Goal: Transaction & Acquisition: Purchase product/service

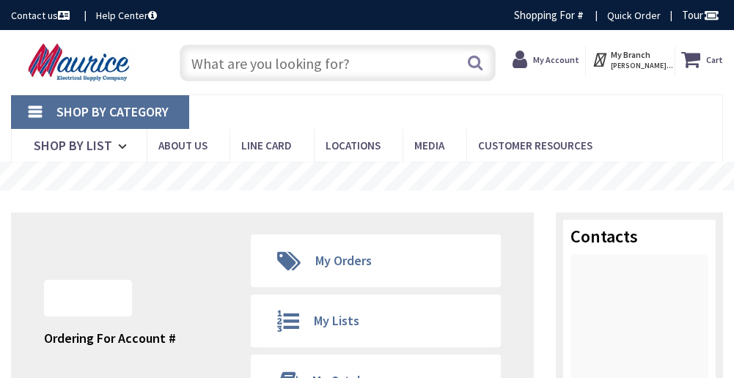
type input "[GEOGRAPHIC_DATA], [GEOGRAPHIC_DATA]"
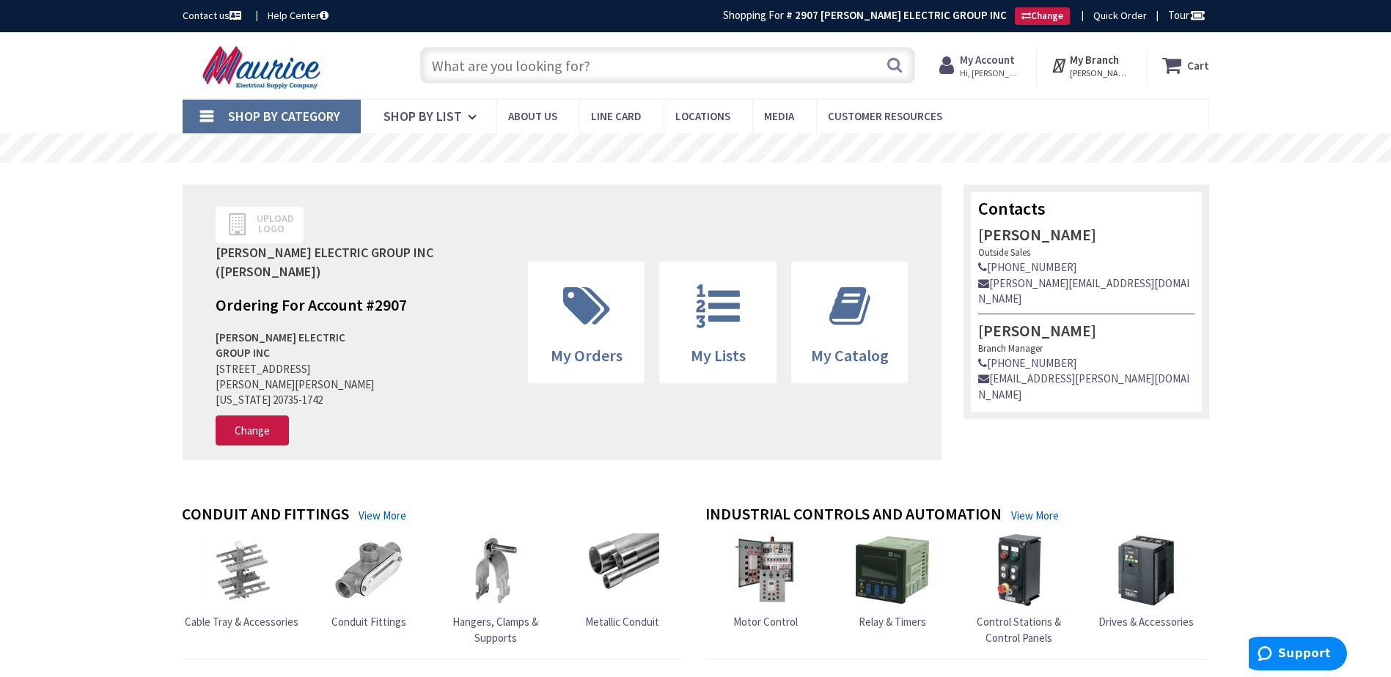
click at [634, 67] on input "text" at bounding box center [667, 65] width 495 height 37
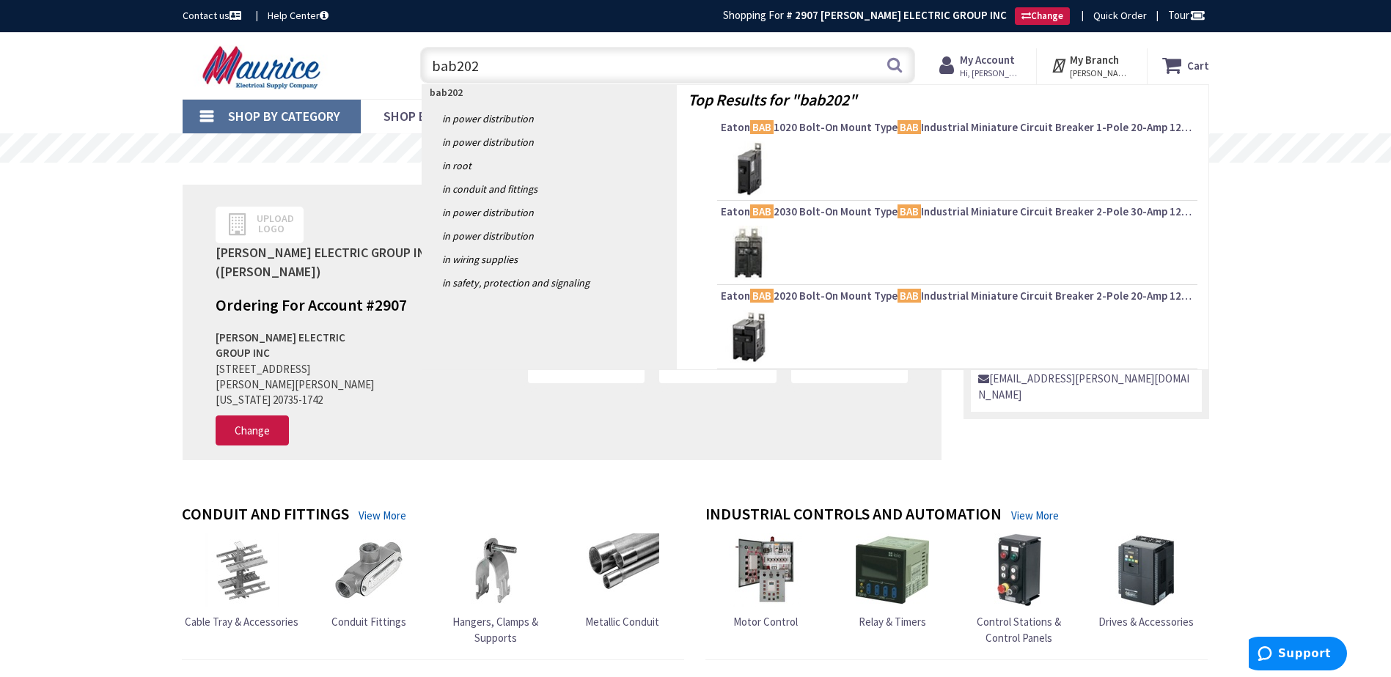
type input "bab2025"
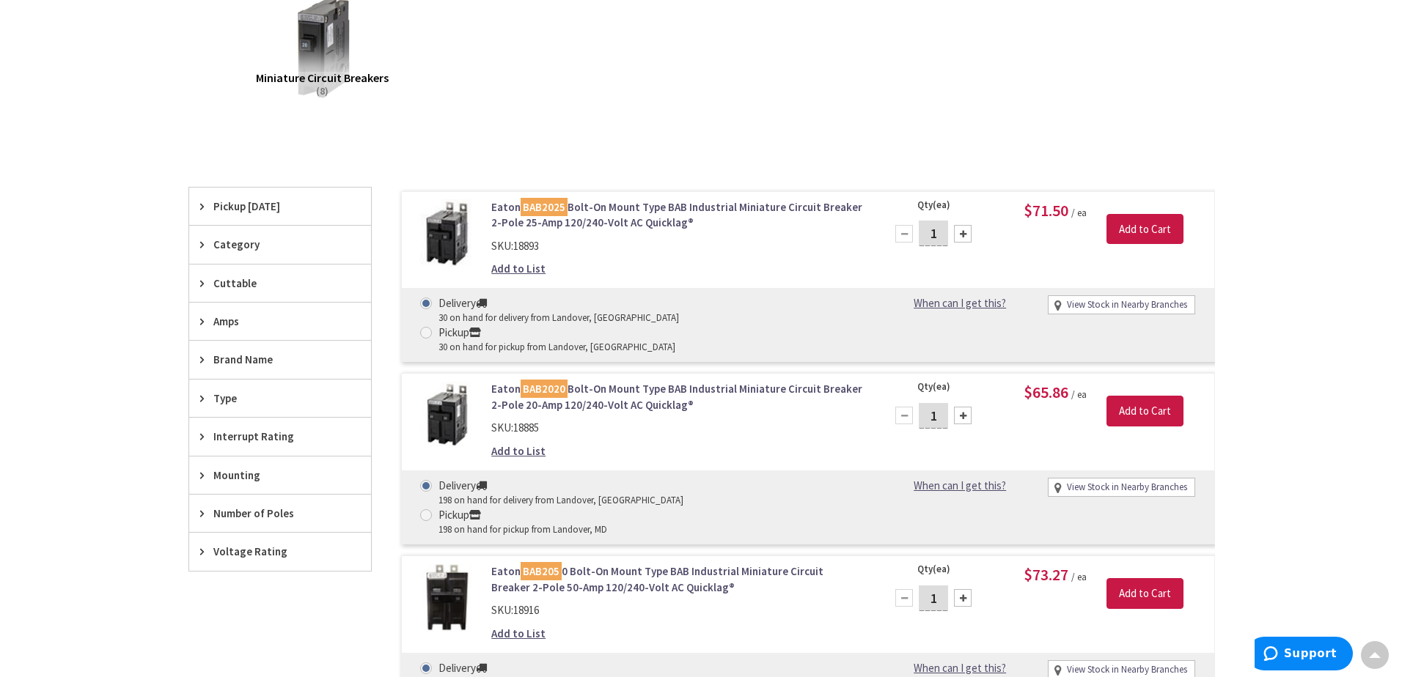
scroll to position [246, 0]
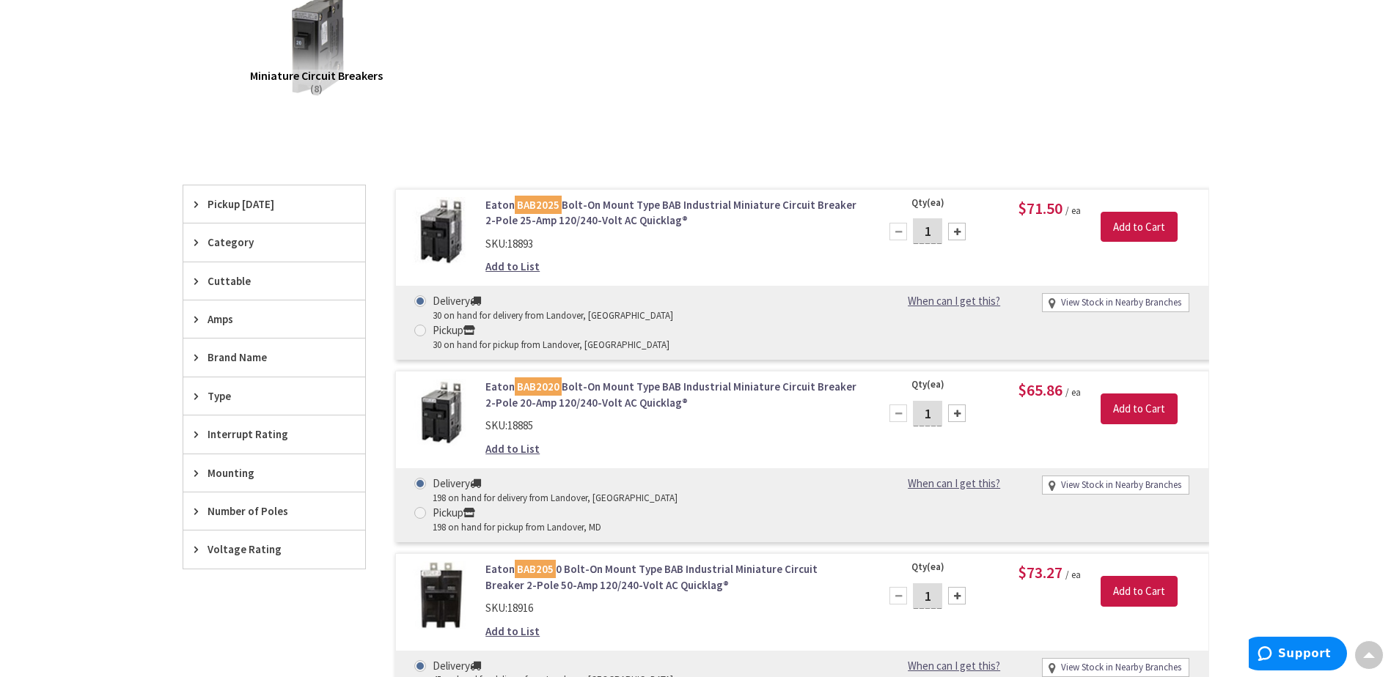
click at [1078, 304] on link "View Stock in Nearby Branches" at bounding box center [1121, 303] width 120 height 14
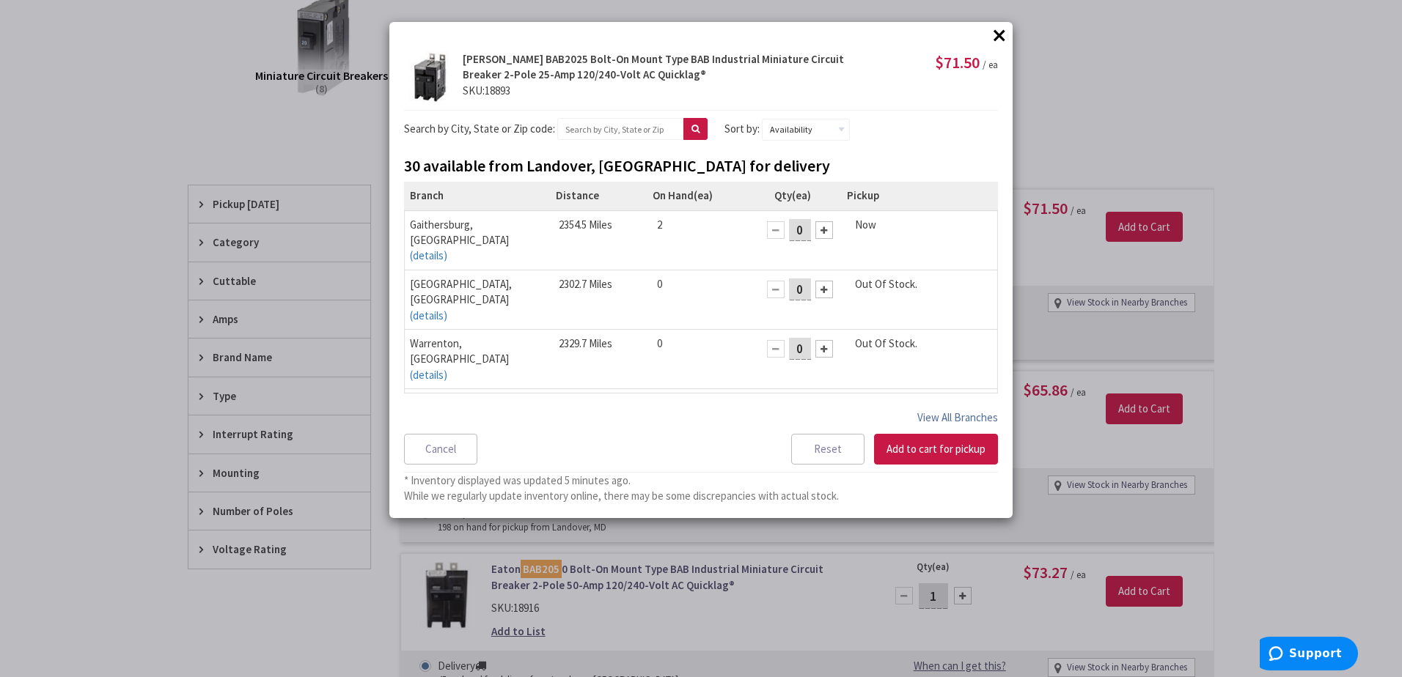
click at [927, 416] on button "View All Branches" at bounding box center [957, 417] width 81 height 19
select select "data-availability"
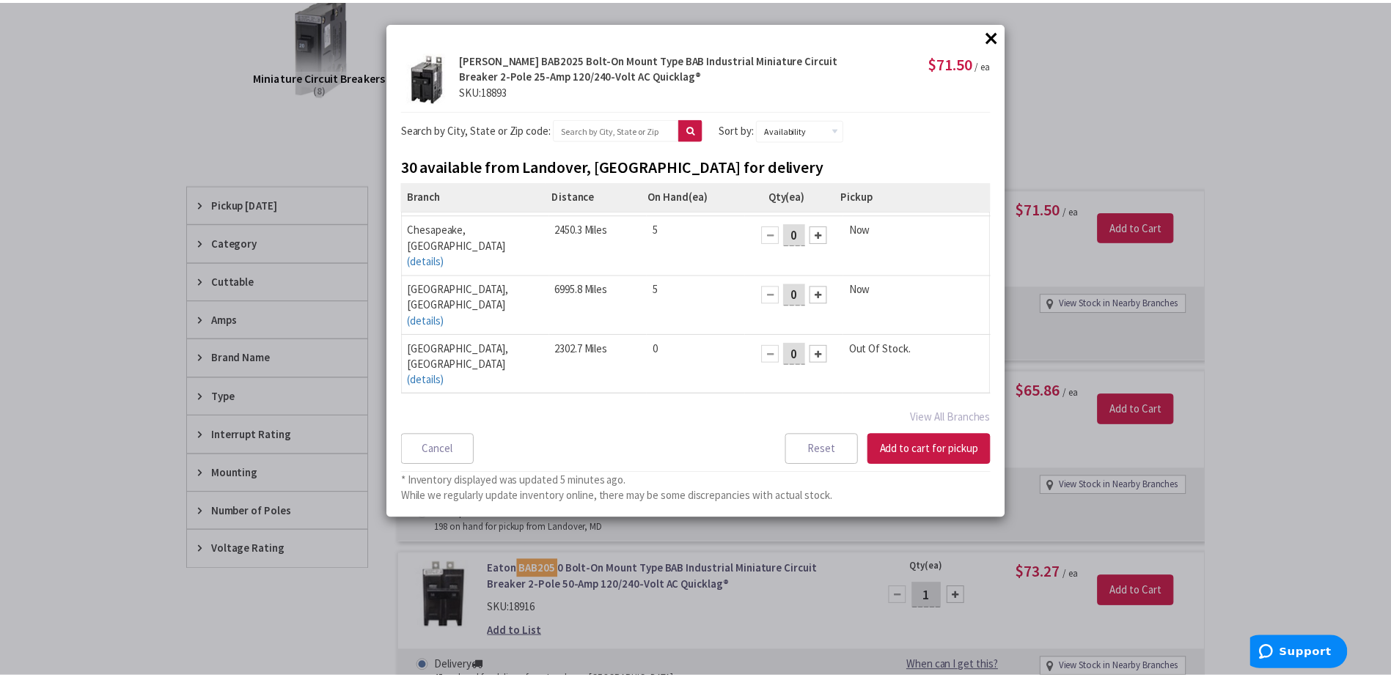
scroll to position [0, 0]
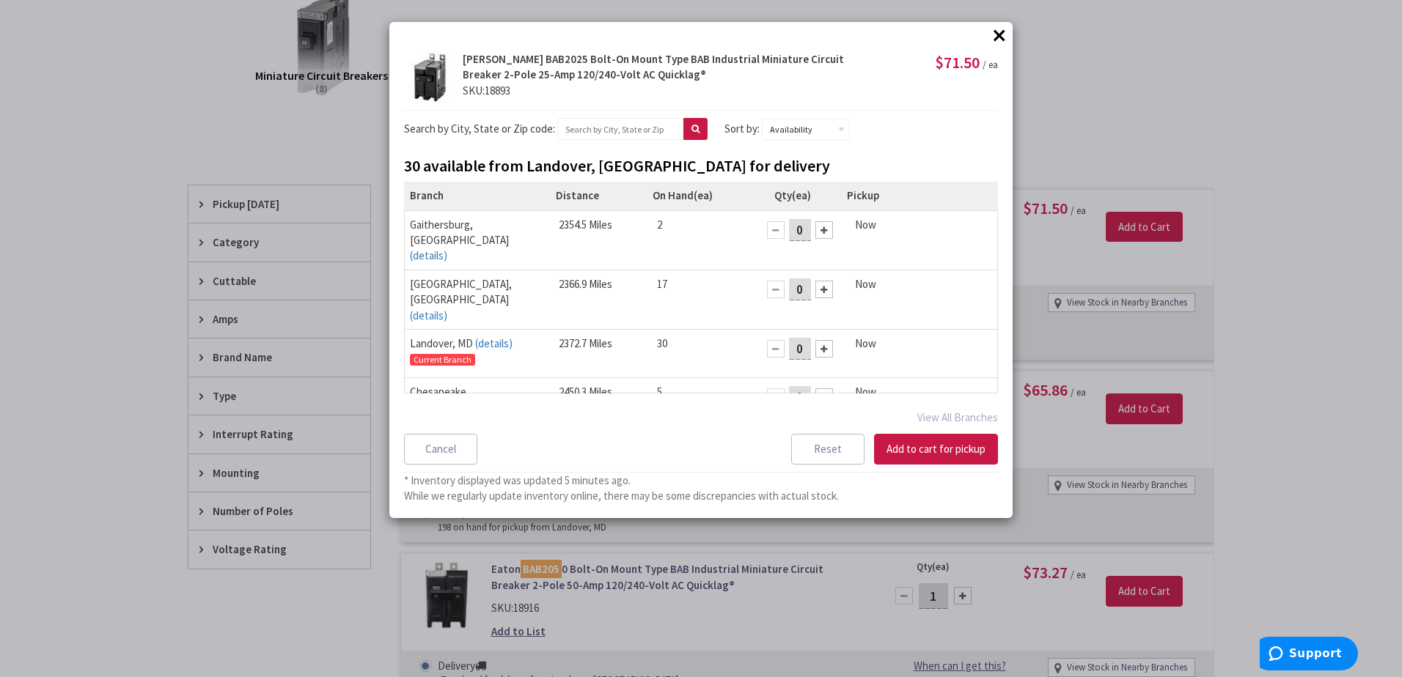
click at [999, 34] on button "×" at bounding box center [999, 35] width 22 height 22
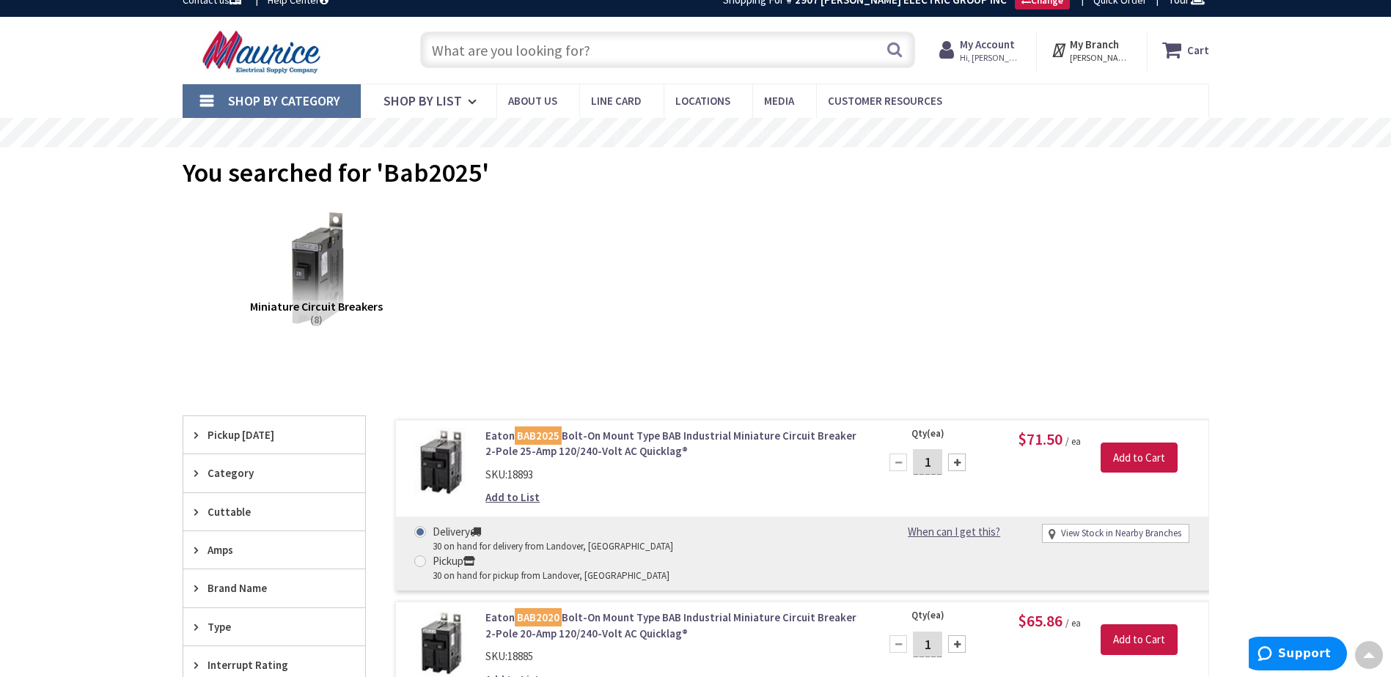
scroll to position [2, 0]
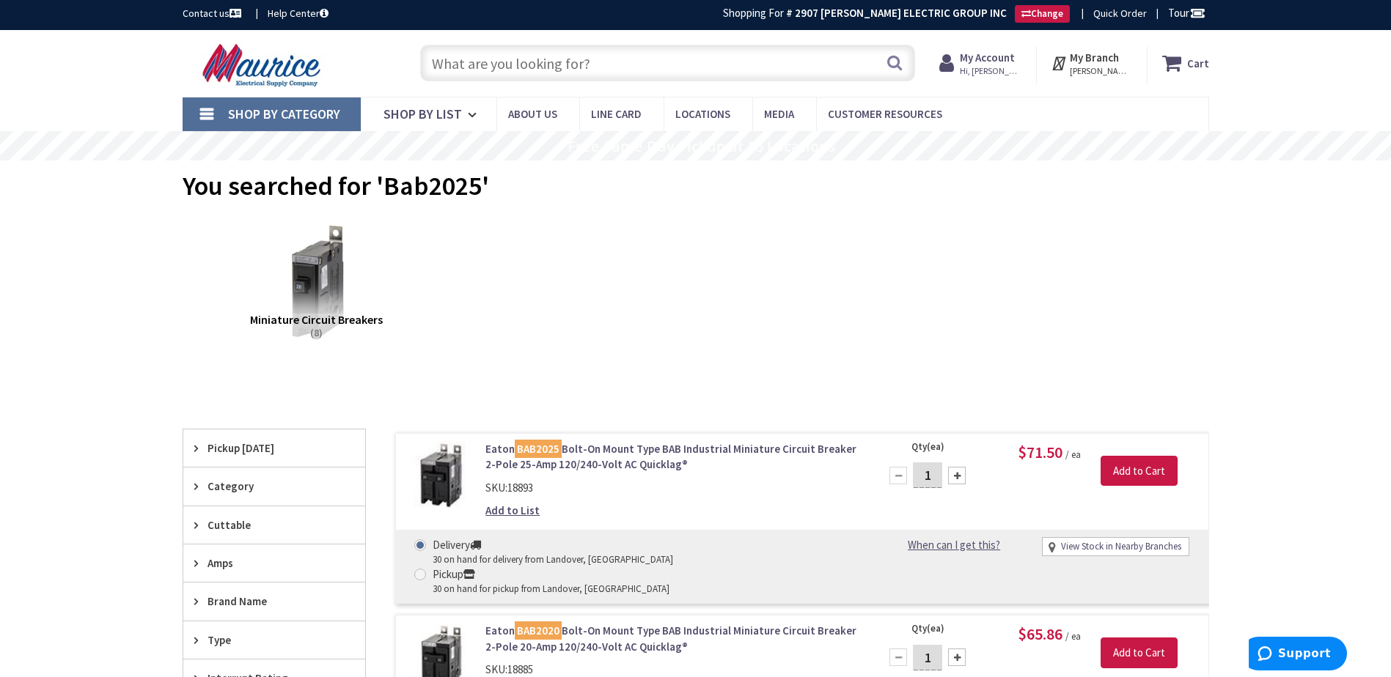
click at [642, 71] on input "text" at bounding box center [667, 63] width 495 height 37
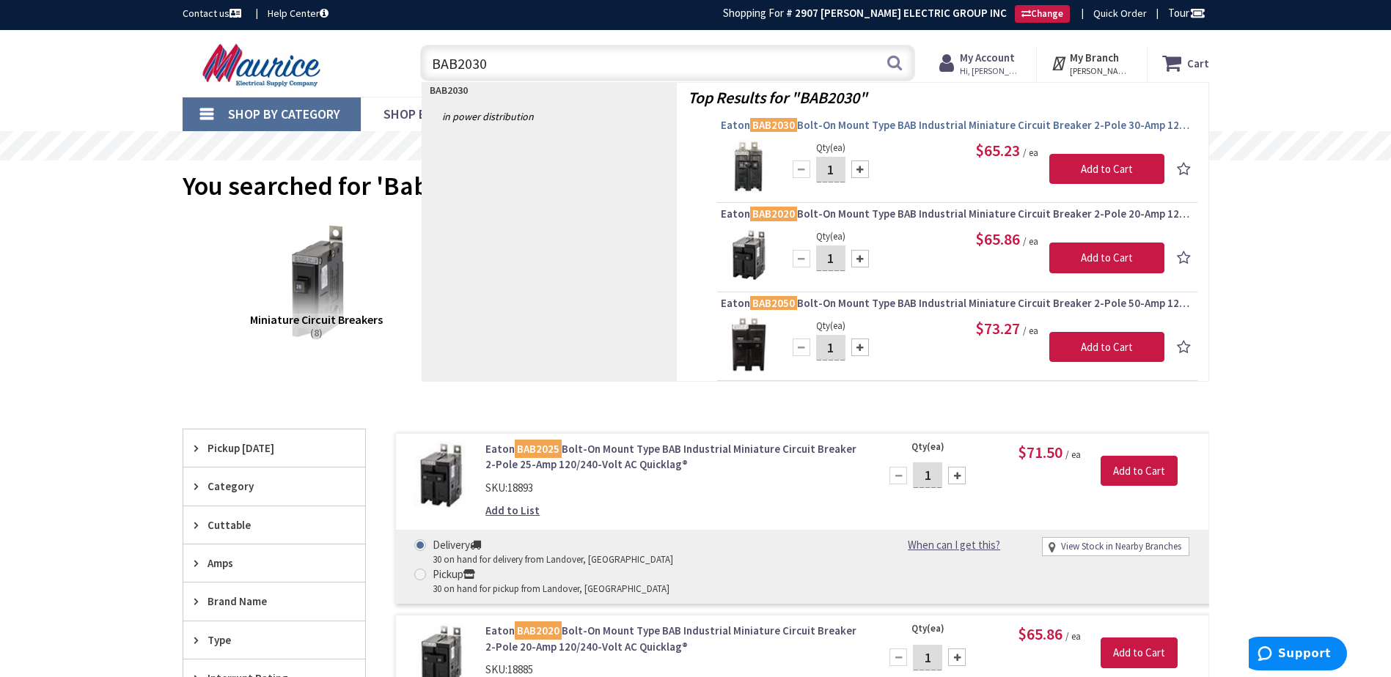
type input "BAB2030"
click at [815, 124] on span "[PERSON_NAME] BAB2030 Bolt-On Mount Type BAB Industrial Miniature Circuit Break…" at bounding box center [957, 125] width 473 height 15
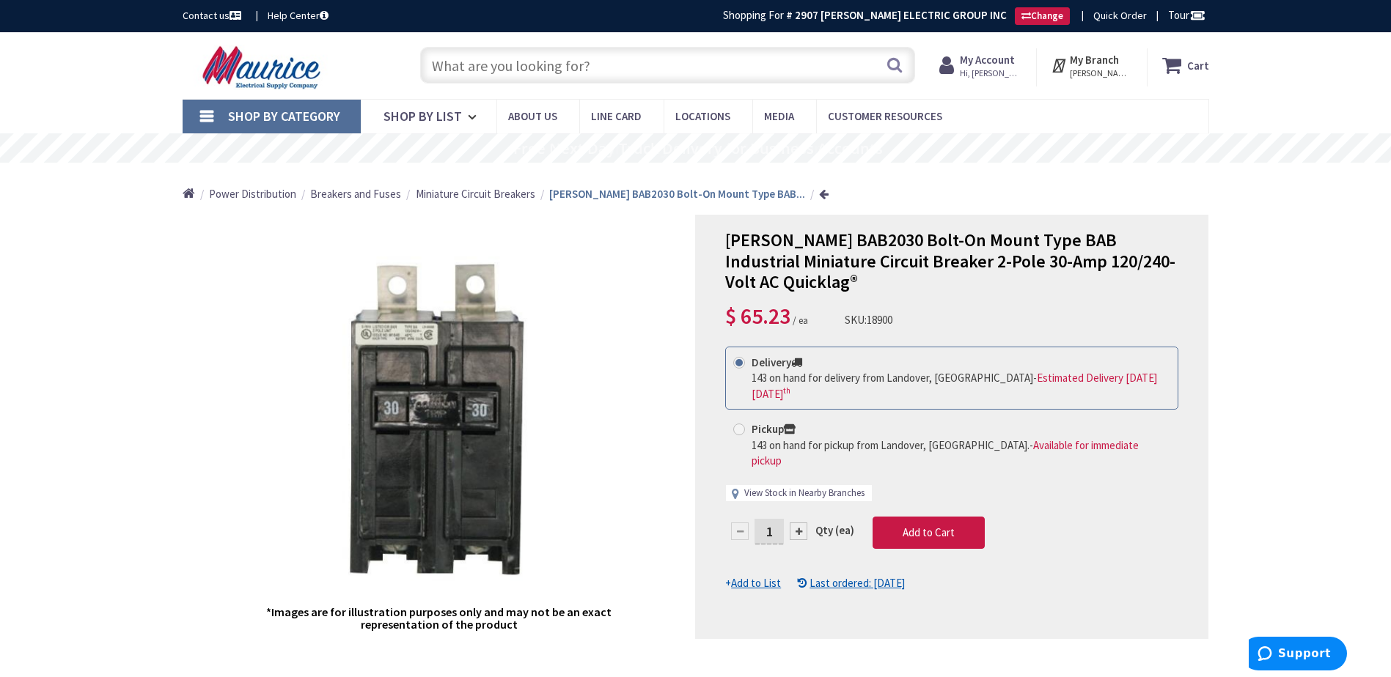
click at [799, 487] on link "View Stock in Nearby Branches" at bounding box center [804, 494] width 120 height 14
select select "data-availability"
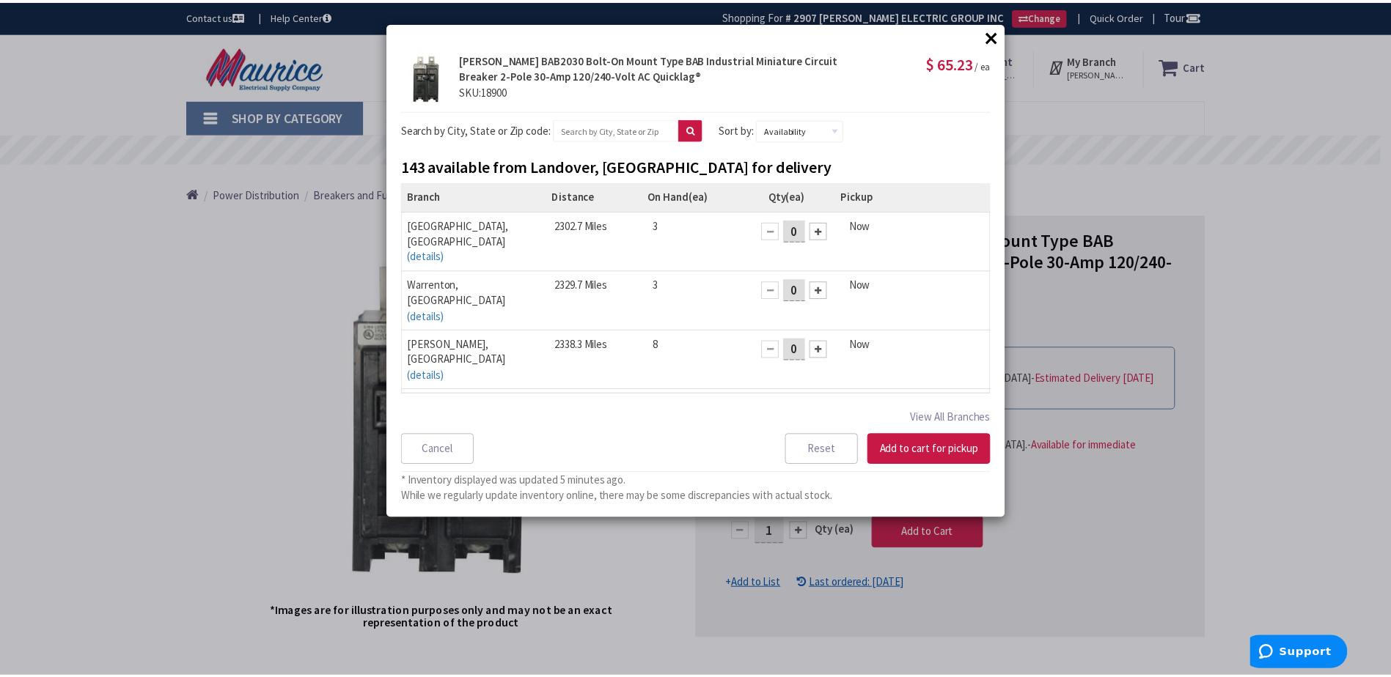
scroll to position [11, 0]
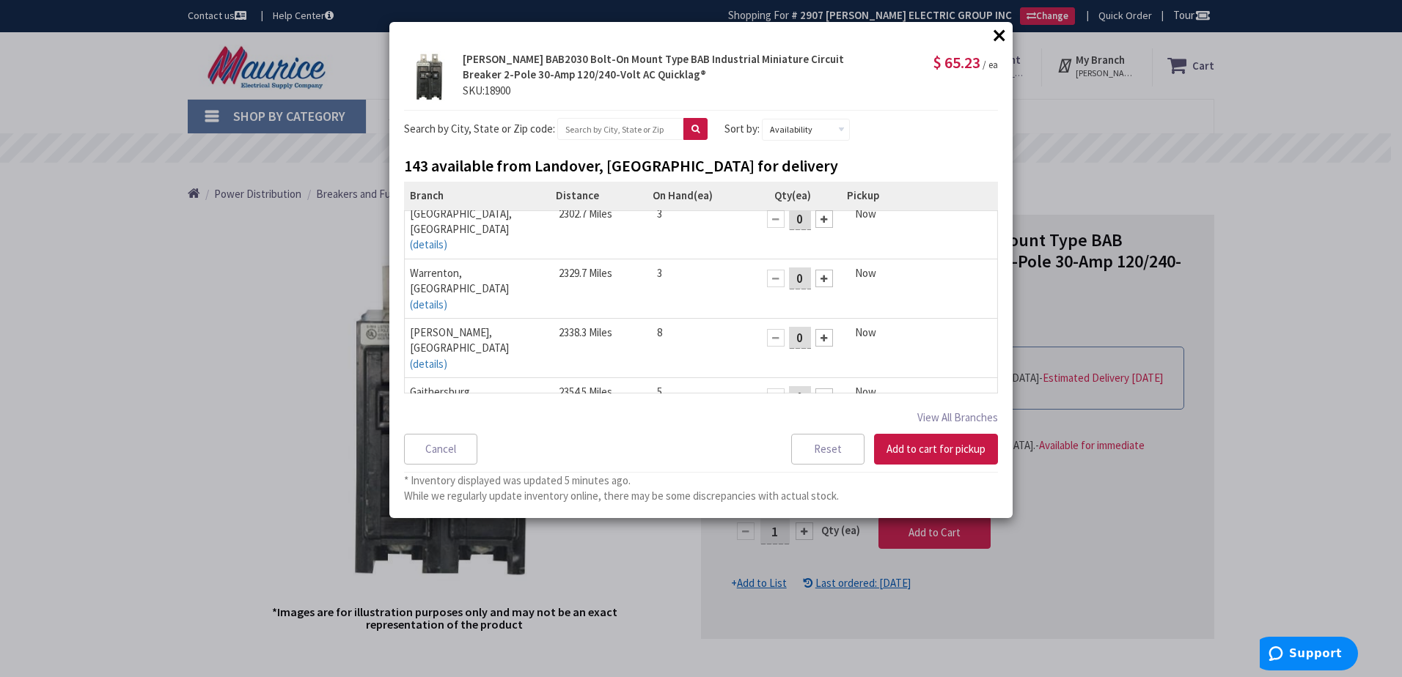
click at [1003, 36] on button "×" at bounding box center [999, 35] width 22 height 22
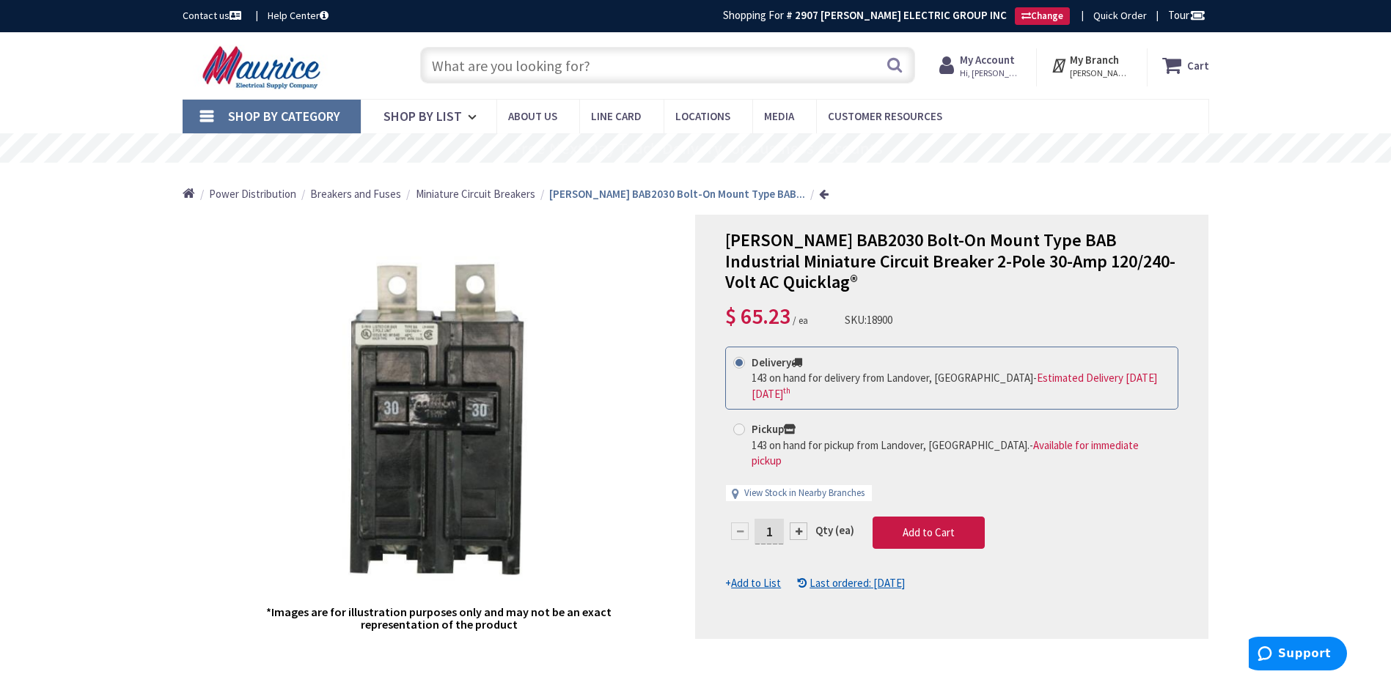
click at [660, 66] on input "text" at bounding box center [667, 65] width 495 height 37
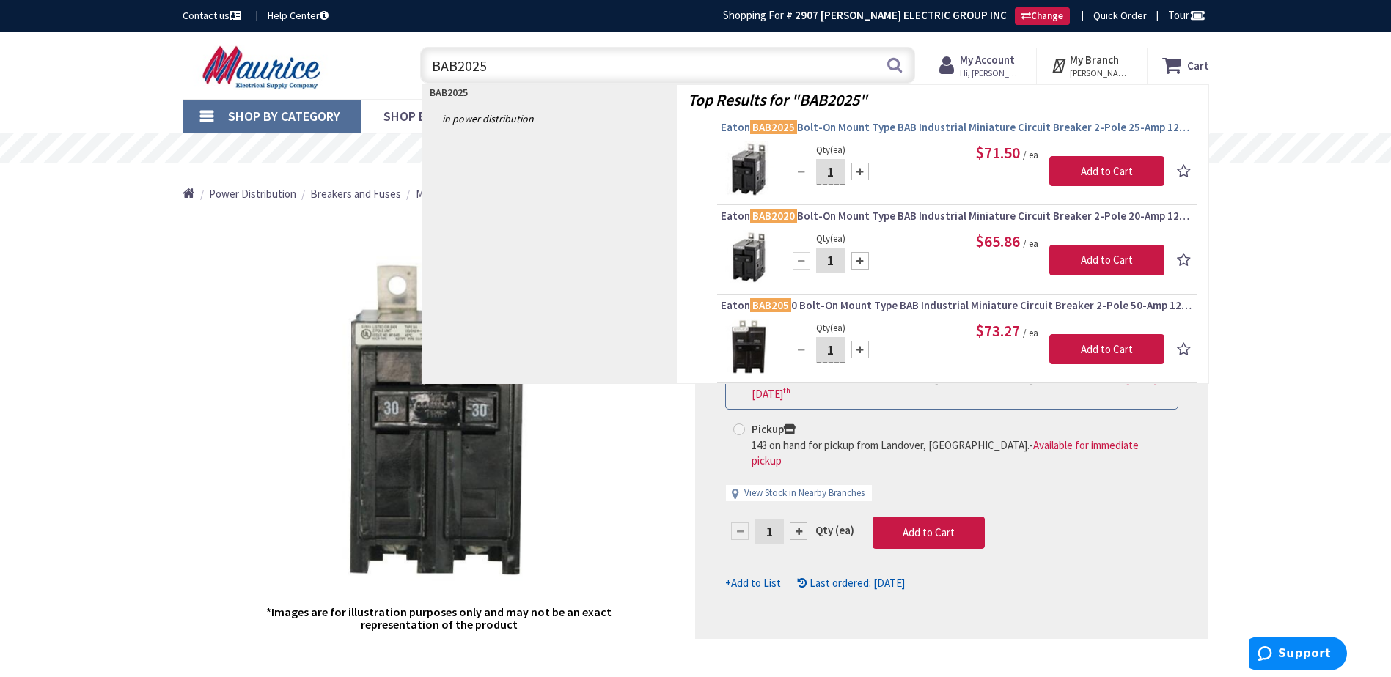
type input "BAB2025"
click at [823, 129] on span "Eaton BAB2025 Bolt-On Mount Type BAB Industrial Miniature Circuit Breaker 2-Pol…" at bounding box center [957, 127] width 473 height 15
